Goal: Transaction & Acquisition: Purchase product/service

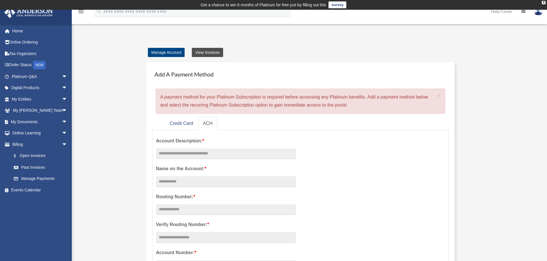
click at [206, 55] on link "View Invoices" at bounding box center [207, 52] width 31 height 9
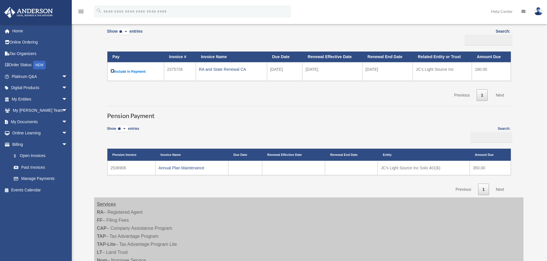
scroll to position [55, 0]
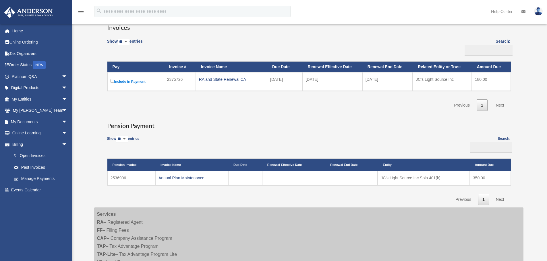
click at [502, 104] on link "Next" at bounding box center [499, 106] width 17 height 12
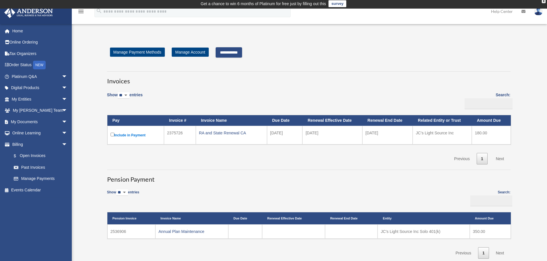
scroll to position [0, 0]
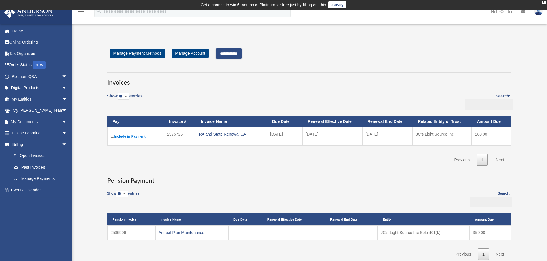
click at [225, 55] on input "**********" at bounding box center [228, 53] width 26 height 10
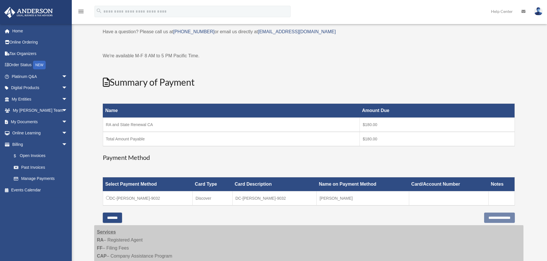
scroll to position [57, 0]
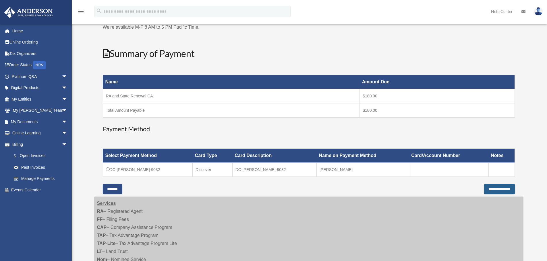
click at [498, 193] on input "**********" at bounding box center [499, 189] width 31 height 10
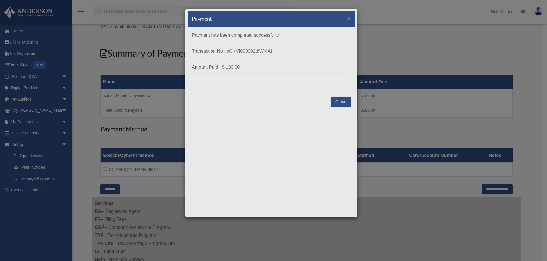
click at [340, 99] on button "Close" at bounding box center [341, 102] width 20 height 10
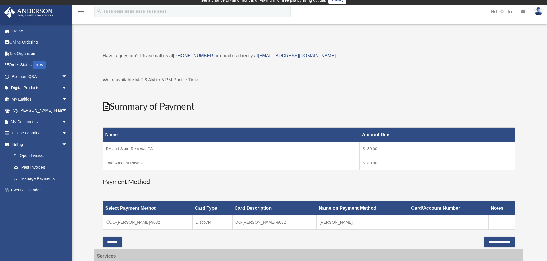
scroll to position [0, 0]
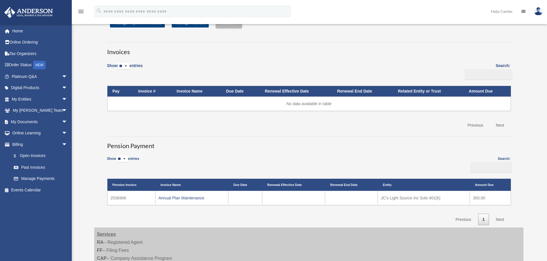
scroll to position [59, 0]
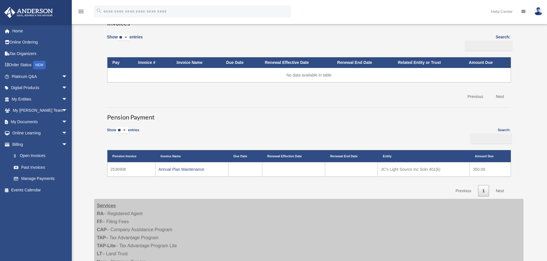
click at [500, 191] on link "Next" at bounding box center [499, 191] width 17 height 12
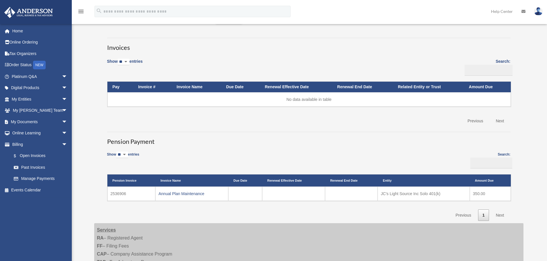
scroll to position [0, 0]
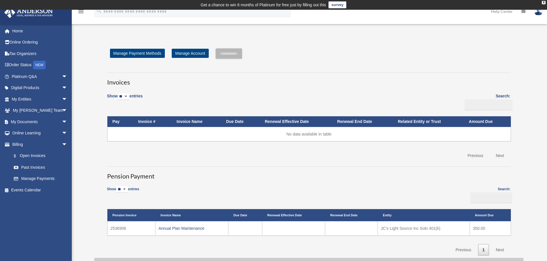
click at [543, 1] on td "Get a chance to win 6 months of Platinum for free just by filling out this surv…" at bounding box center [273, 5] width 547 height 10
click at [542, 1] on div "X" at bounding box center [543, 2] width 4 height 3
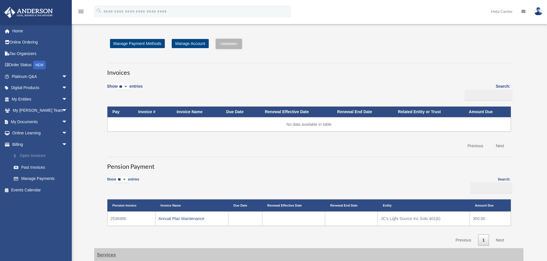
click at [41, 157] on link "$ Open Invoices" at bounding box center [42, 156] width 68 height 12
click at [19, 30] on link "Home" at bounding box center [40, 30] width 72 height 11
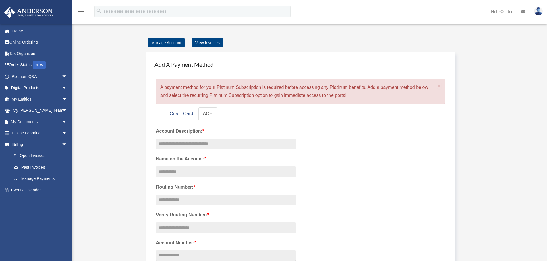
click at [539, 11] on img at bounding box center [538, 11] width 9 height 8
click at [85, 11] on div "menu" at bounding box center [81, 11] width 18 height 15
click at [81, 12] on icon "menu" at bounding box center [80, 11] width 7 height 7
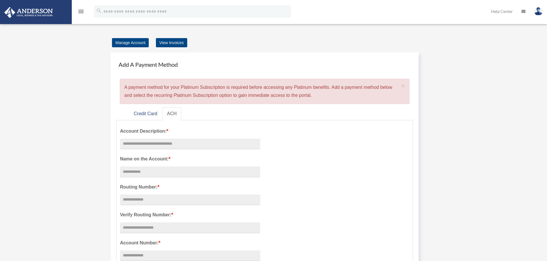
click at [81, 12] on icon "menu" at bounding box center [80, 11] width 7 height 7
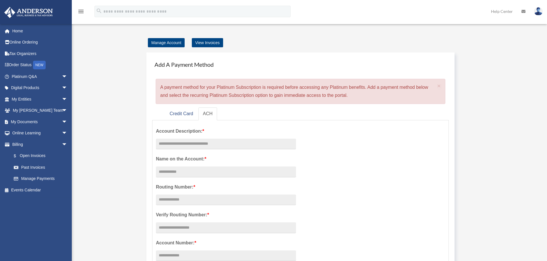
click at [537, 11] on img at bounding box center [538, 11] width 9 height 8
click at [434, 52] on link "Logout" at bounding box center [451, 50] width 57 height 12
